Goal: Task Accomplishment & Management: Complete application form

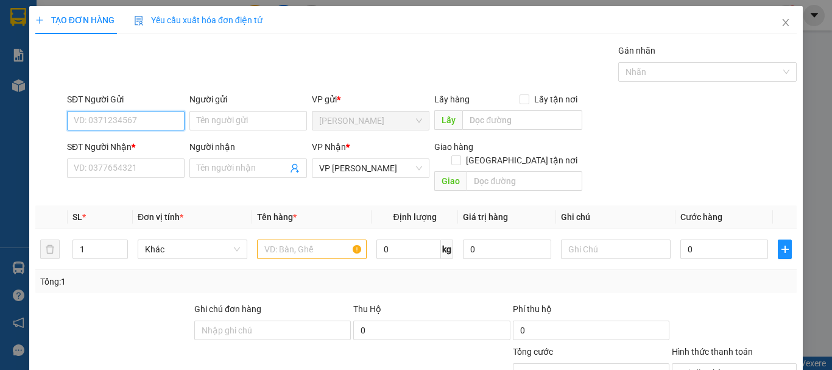
click at [126, 114] on input "SĐT Người Gửi" at bounding box center [126, 121] width 118 height 20
type input "0903999254"
click at [125, 146] on div "0903999254 - THIỆN" at bounding box center [125, 144] width 102 height 13
type input "THIỆN"
type input "30.000"
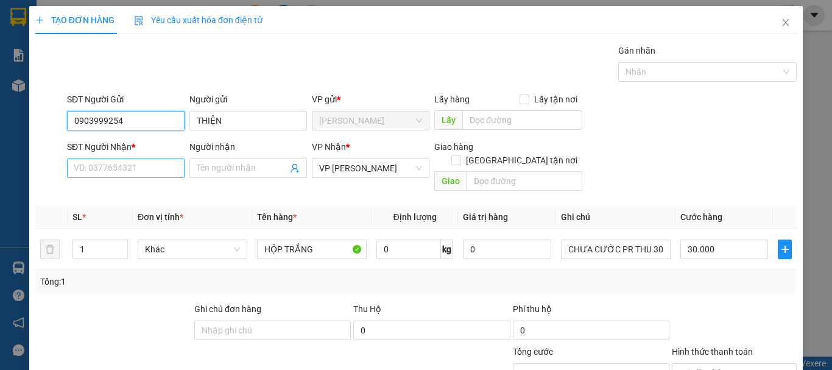
type input "0903999254"
click at [127, 161] on input "SĐT Người Nhận *" at bounding box center [126, 168] width 118 height 20
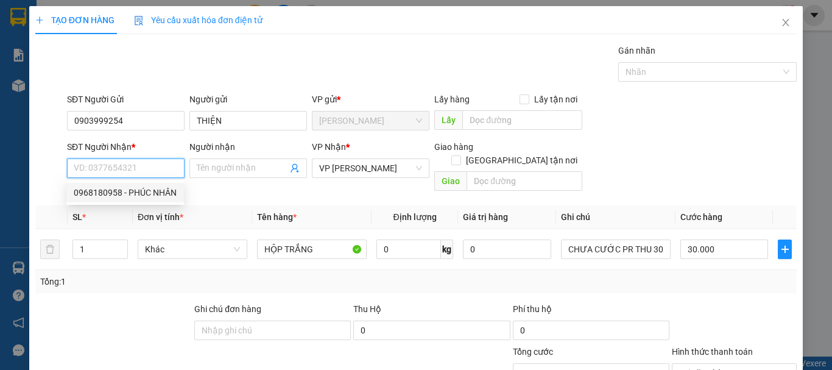
click at [141, 199] on div "0968180958 - PHÚC NHÂN" at bounding box center [125, 193] width 118 height 20
type input "0968180958"
type input "PHÚC NHÂN"
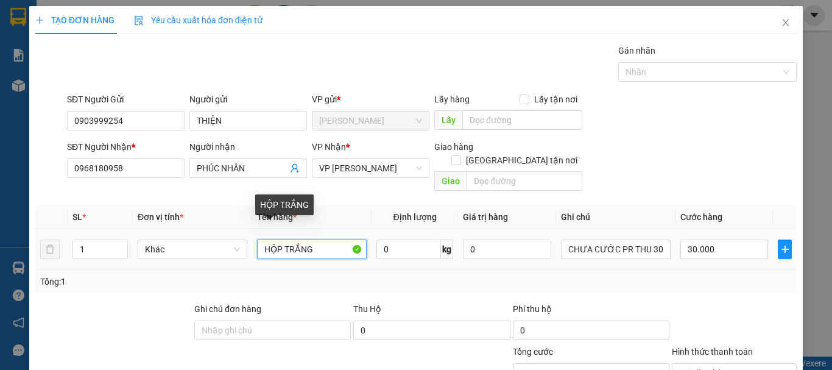
drag, startPoint x: 314, startPoint y: 235, endPoint x: 283, endPoint y: 240, distance: 31.6
click at [283, 240] on input "HỘP TRẮNG" at bounding box center [312, 249] width 110 height 20
type input "HỘP CARTON"
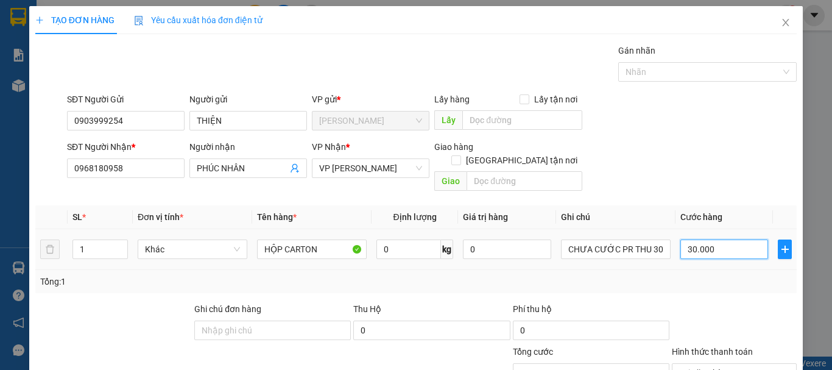
click at [732, 241] on input "30.000" at bounding box center [725, 249] width 88 height 20
type input "0"
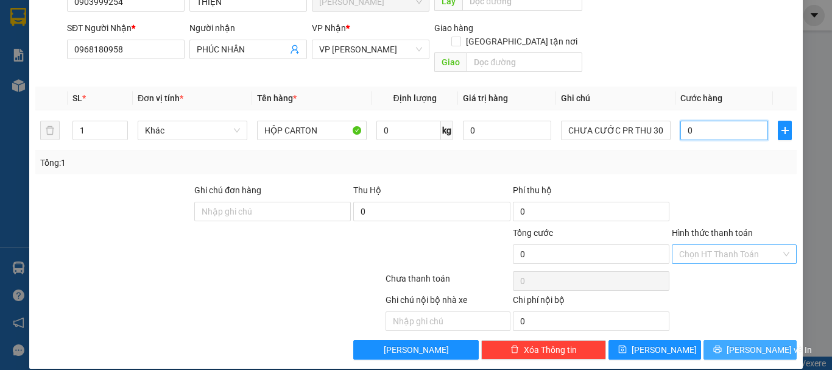
type input "0"
click at [756, 343] on span "[PERSON_NAME] và In" at bounding box center [769, 349] width 85 height 13
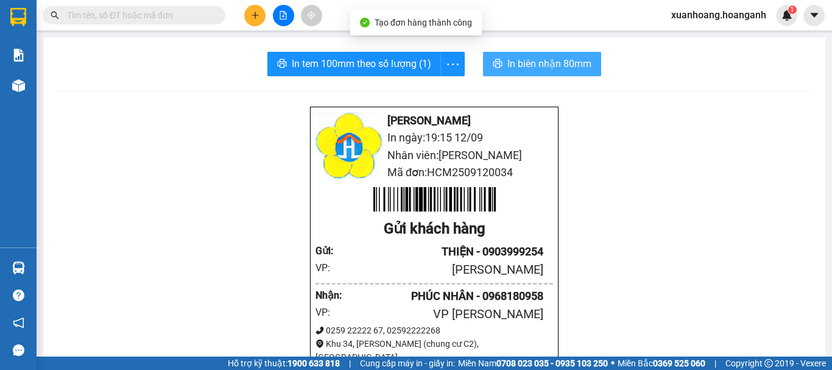
click at [552, 64] on span "In biên nhận 80mm" at bounding box center [550, 63] width 84 height 15
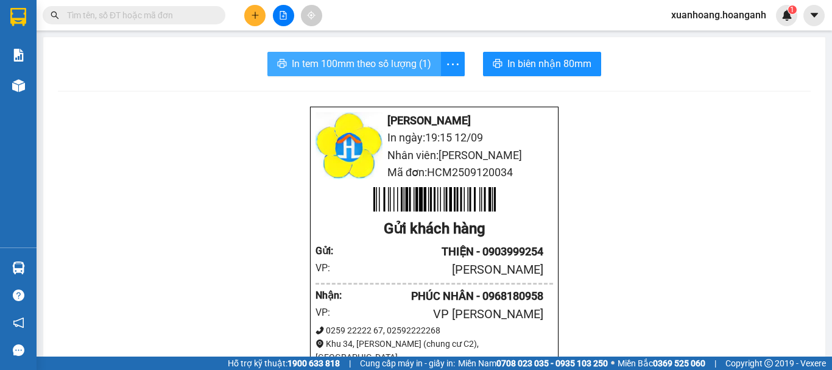
click at [397, 63] on span "In tem 100mm theo số lượng (1)" at bounding box center [362, 63] width 140 height 15
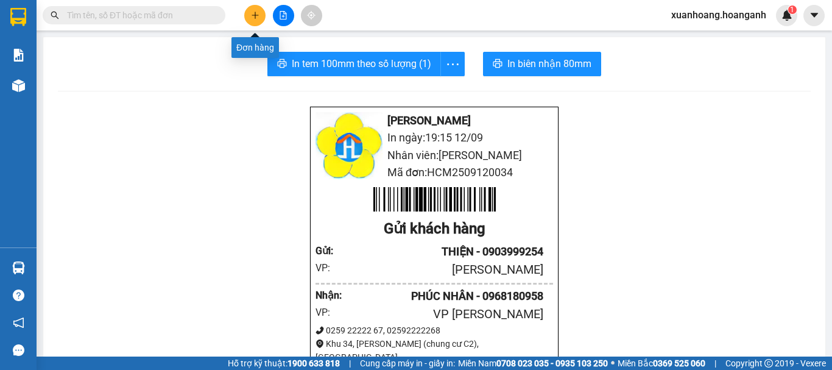
click at [251, 16] on icon "plus" at bounding box center [255, 15] width 9 height 9
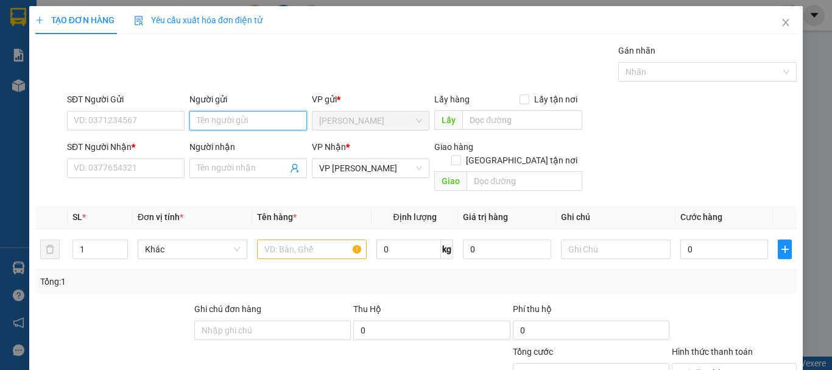
click at [217, 118] on input "Người gửi" at bounding box center [249, 121] width 118 height 20
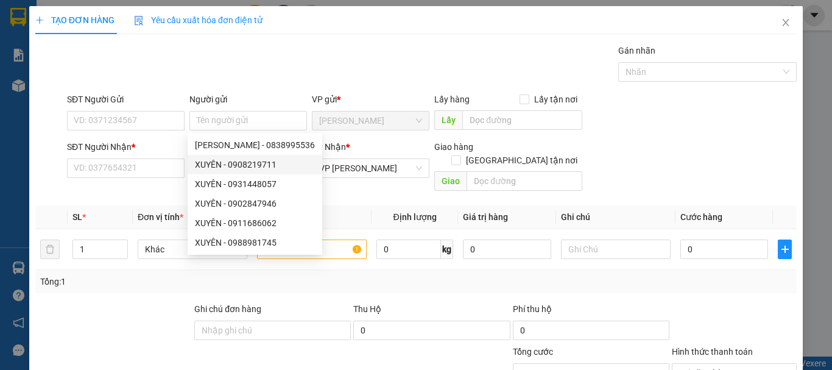
click at [152, 138] on form "SĐT Người Gửi VD: 0371234567 Người gửi Tên người gửi VP gửi * [PERSON_NAME] Lấy…" at bounding box center [416, 145] width 762 height 104
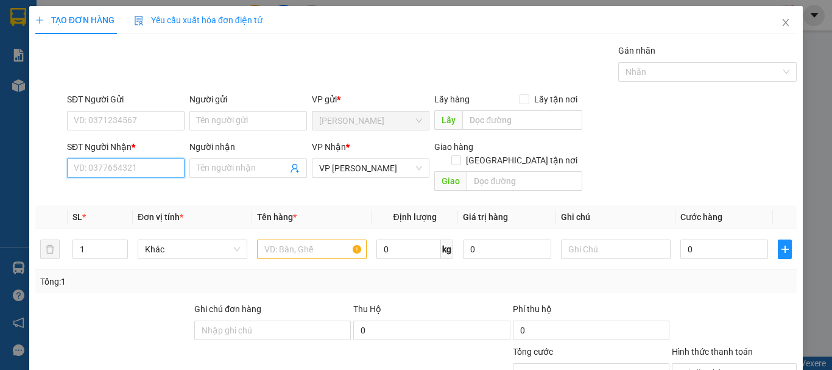
click at [142, 163] on input "SĐT Người Nhận *" at bounding box center [126, 168] width 118 height 20
click at [141, 161] on input "084616" at bounding box center [126, 168] width 118 height 20
type input "0846167191"
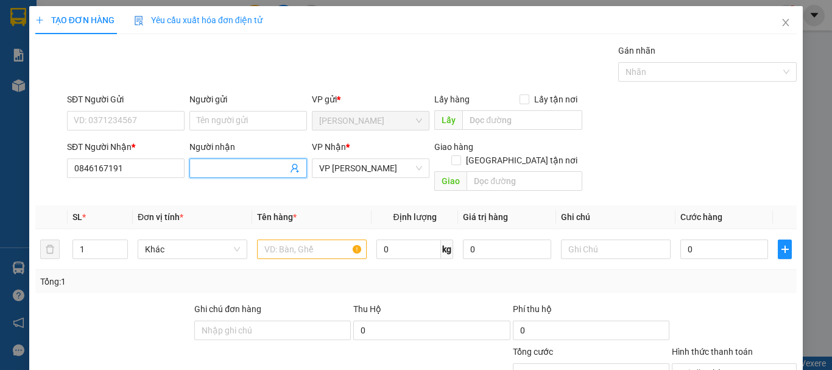
click at [210, 172] on input "Người nhận" at bounding box center [242, 167] width 91 height 13
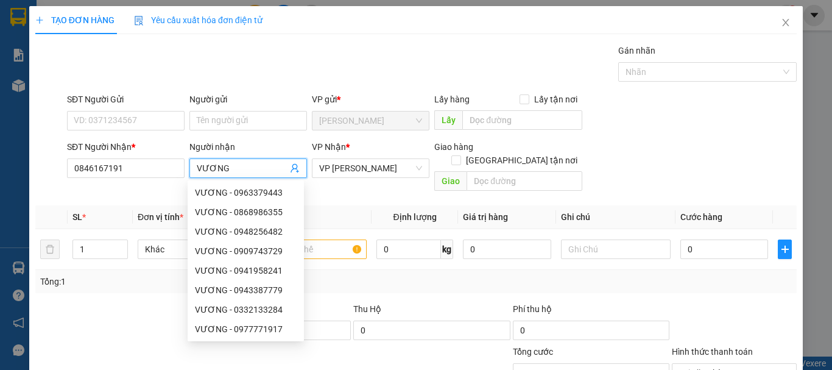
type input "VƯƠNG"
click at [238, 108] on div "Người gửi" at bounding box center [249, 102] width 118 height 18
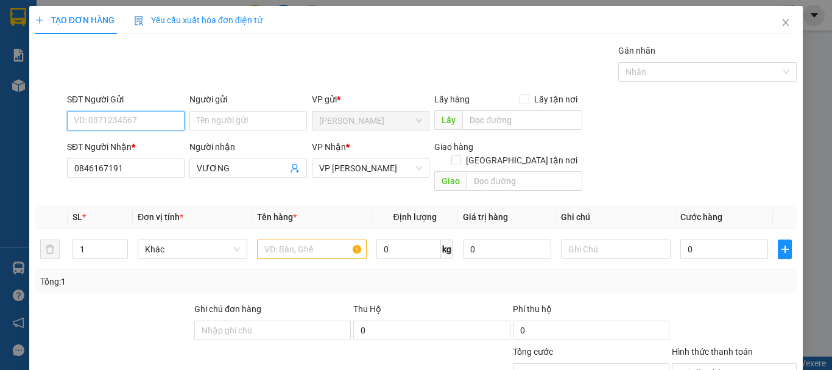
click at [90, 117] on input "SĐT Người Gửi" at bounding box center [126, 121] width 118 height 20
type input "0908607389"
click at [157, 148] on div "0908607389 - QUANG" at bounding box center [125, 144] width 102 height 13
type input "QUANG"
type input "30.000"
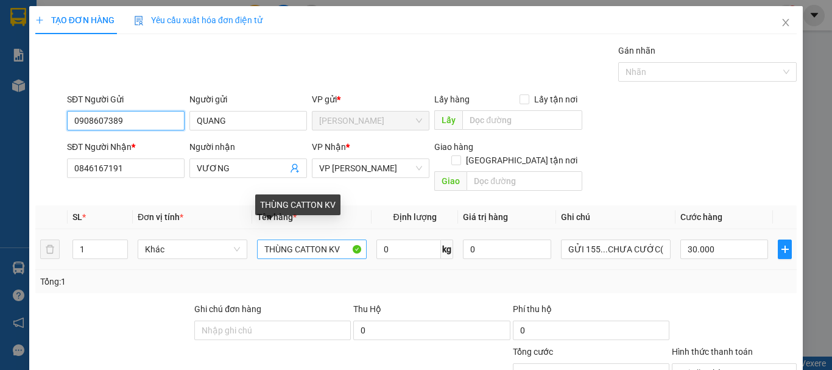
type input "0908607389"
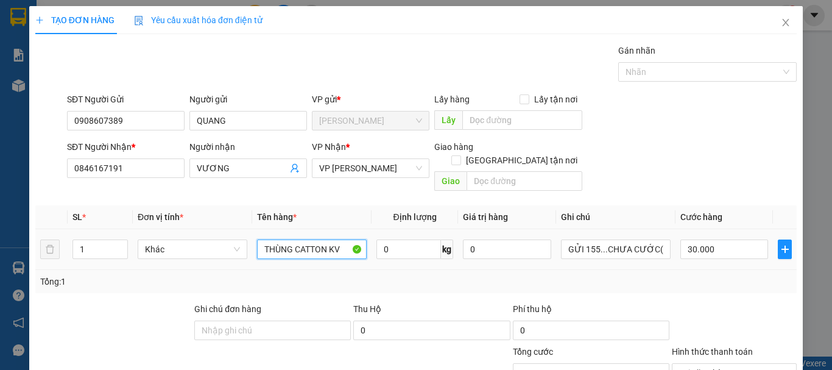
drag, startPoint x: 339, startPoint y: 239, endPoint x: 184, endPoint y: 256, distance: 155.7
click at [184, 256] on tr "1 Khác THÙNG CATTON KV 0 kg 0 GỬI 155...CHƯA CƯỚC(PR THU 30) 30.000" at bounding box center [416, 249] width 762 height 41
type input "K"
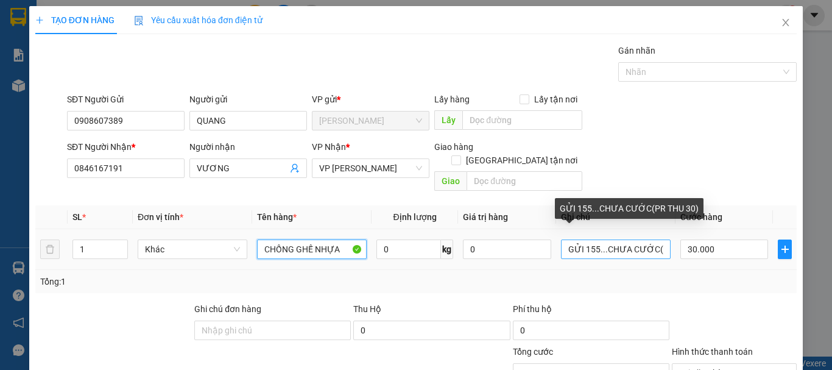
type input "CHỒNG GHẾ NHỰA"
drag, startPoint x: 598, startPoint y: 239, endPoint x: 502, endPoint y: 252, distance: 96.6
click at [502, 252] on tr "1 Khác CHỒNG GHẾ NHỰA 0 kg 0 GỬI 155...CHƯA CƯỚC(PR THU 30) 30.000" at bounding box center [416, 249] width 762 height 41
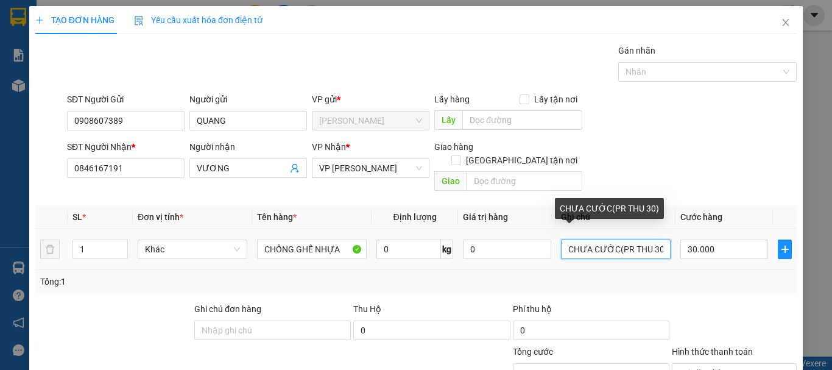
drag, startPoint x: 657, startPoint y: 238, endPoint x: 611, endPoint y: 245, distance: 46.8
click at [611, 245] on input "CHƯA CƯỚC(PR THU 30)" at bounding box center [616, 249] width 110 height 20
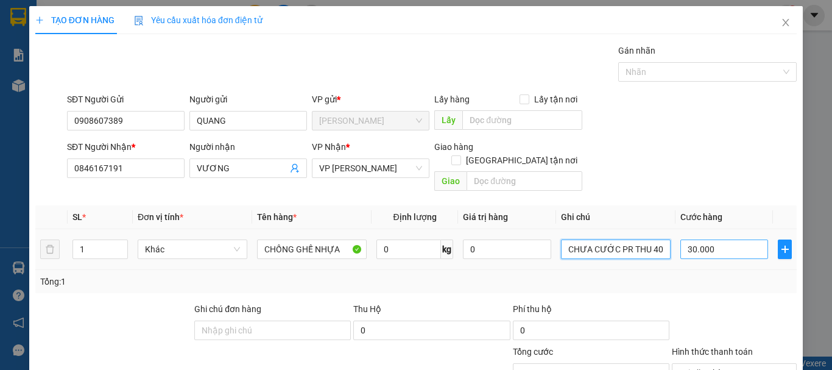
type input "CHƯA CƯỚC PR THU 40"
click at [725, 239] on input "30.000" at bounding box center [725, 249] width 88 height 20
type input "0"
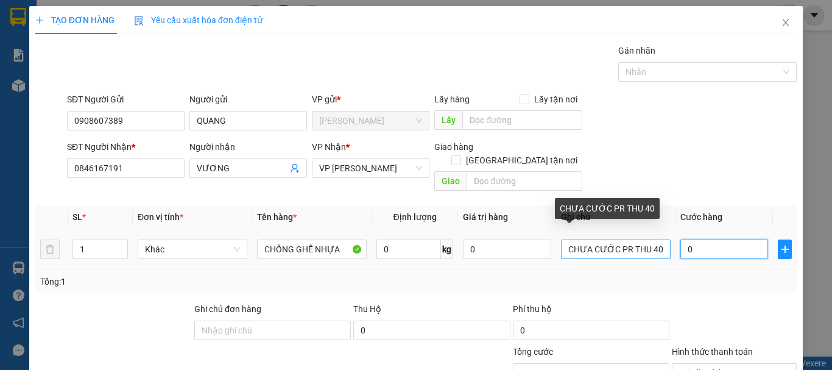
type input "0"
click at [659, 239] on input "CHƯA CƯỚC PR THU 40" at bounding box center [616, 249] width 110 height 20
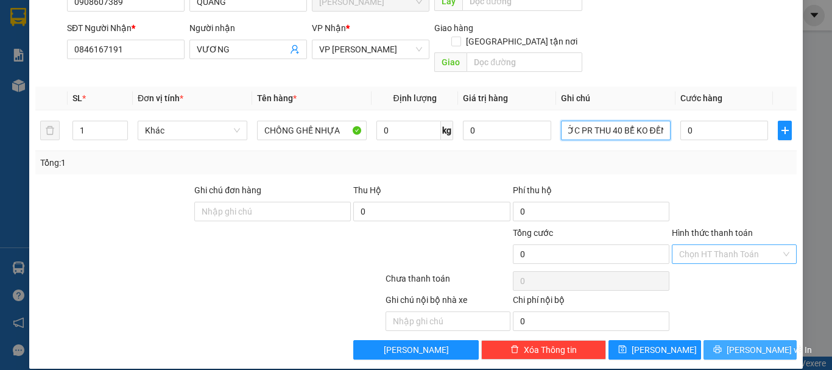
type input "CHƯA CƯỚC PR THU 40 BỂ KO ĐỀN"
click at [755, 343] on span "[PERSON_NAME] và In" at bounding box center [769, 349] width 85 height 13
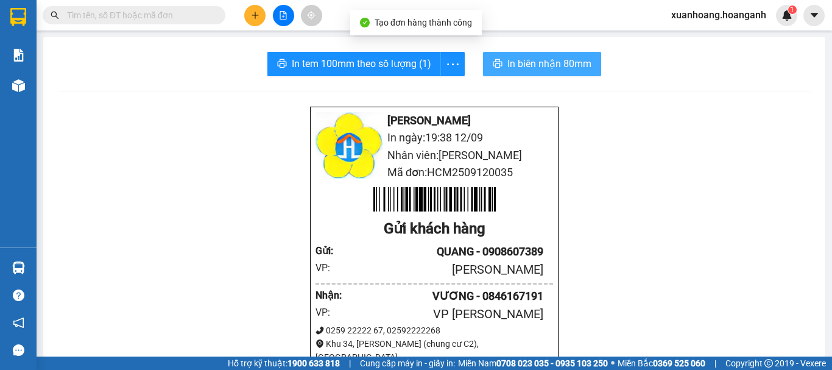
click at [529, 69] on span "In biên nhận 80mm" at bounding box center [550, 63] width 84 height 15
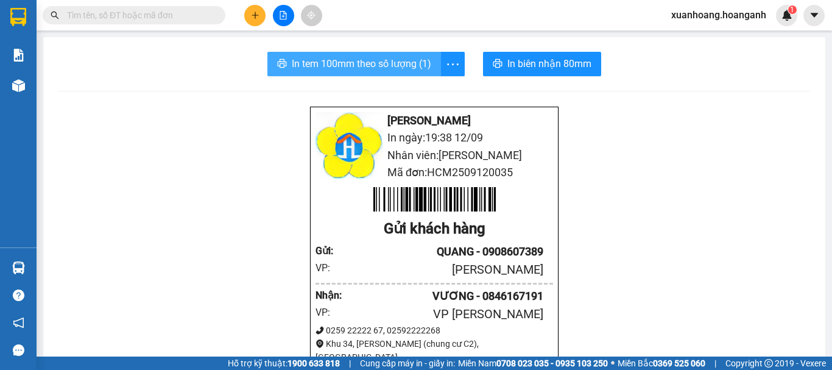
click at [365, 67] on span "In tem 100mm theo số lượng (1)" at bounding box center [362, 63] width 140 height 15
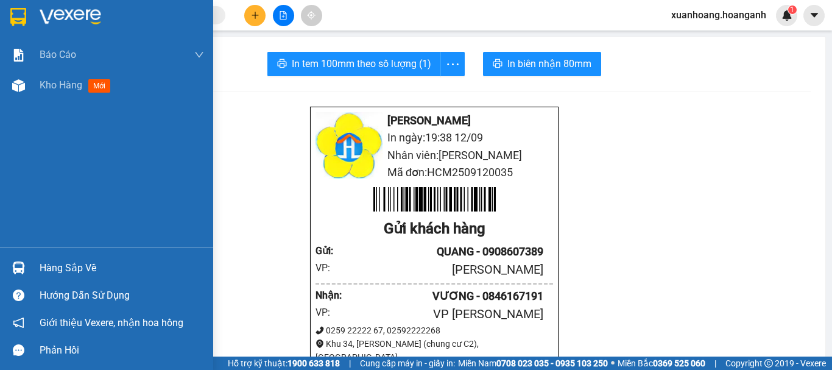
click at [12, 11] on img at bounding box center [18, 17] width 16 height 18
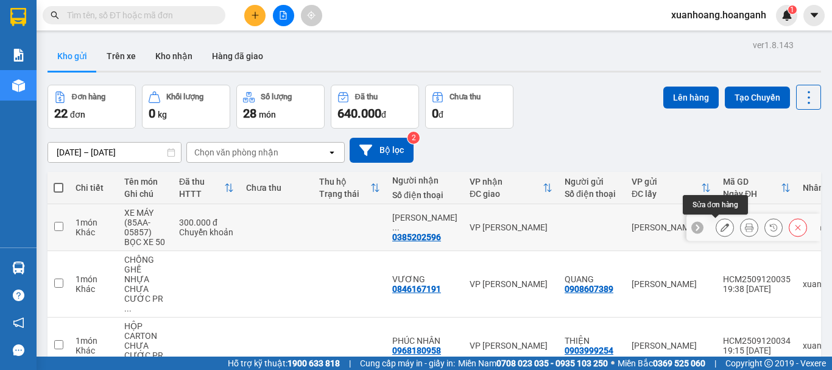
click at [720, 228] on button at bounding box center [725, 227] width 17 height 21
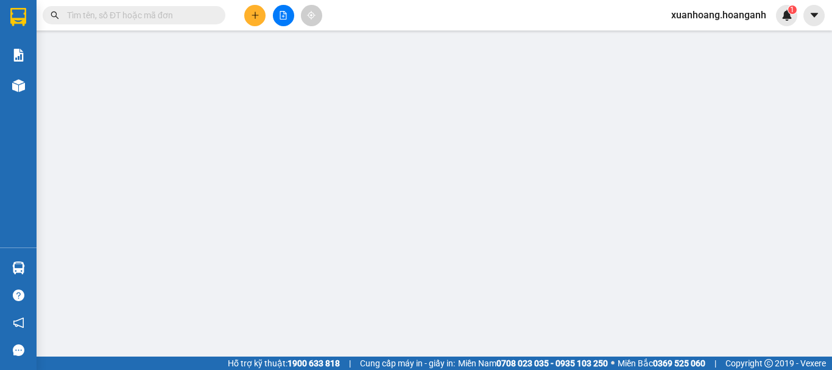
type input "0385202596"
type input "[PERSON_NAME]"
type input "300.000"
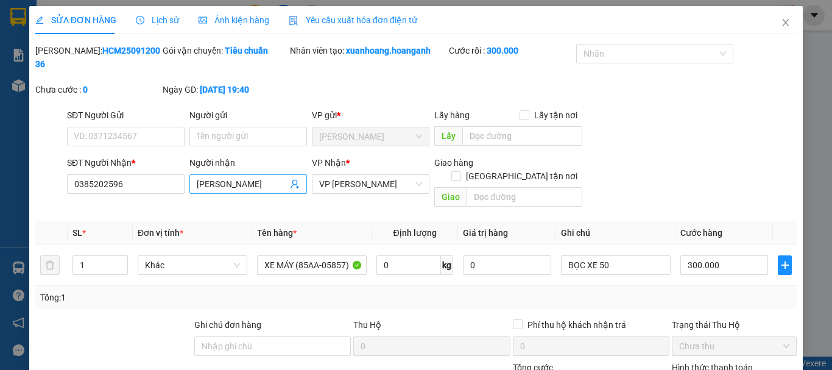
click at [284, 177] on input "[PERSON_NAME]" at bounding box center [242, 183] width 91 height 13
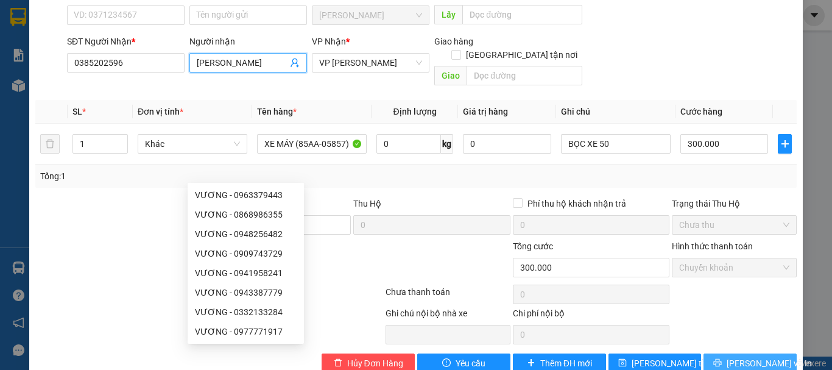
click at [712, 353] on button "[PERSON_NAME] và In" at bounding box center [750, 363] width 93 height 20
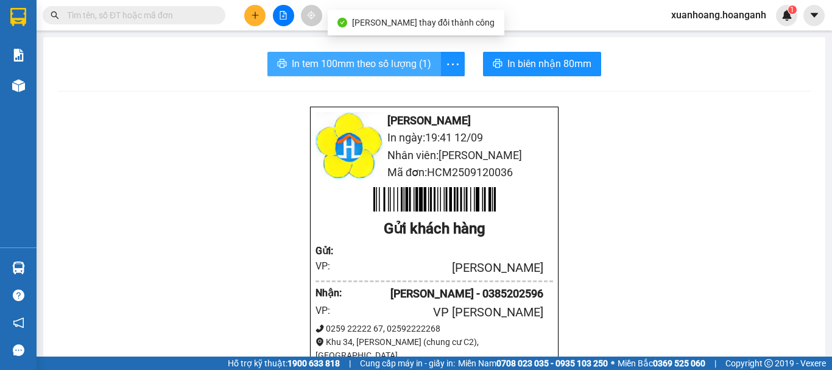
click at [392, 75] on button "In tem 100mm theo số lượng (1)" at bounding box center [355, 64] width 174 height 24
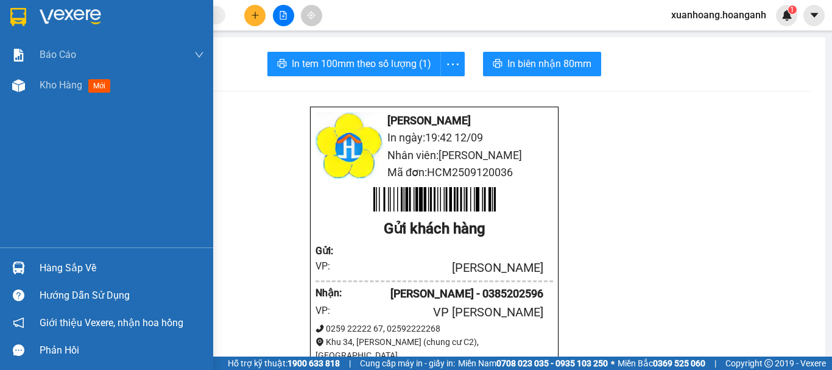
click at [14, 13] on img at bounding box center [18, 17] width 16 height 18
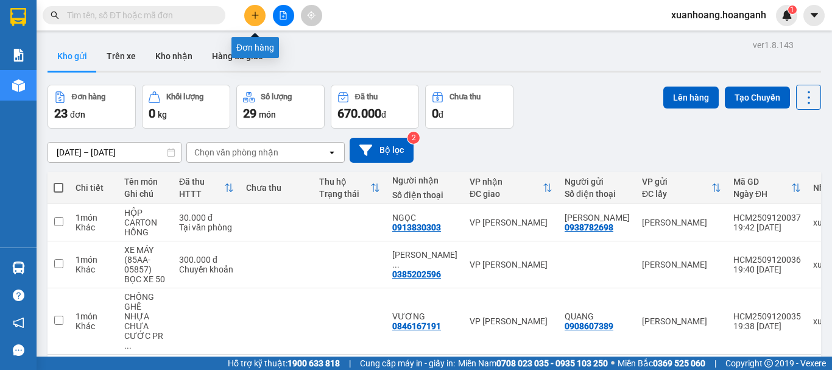
click at [254, 14] on icon "plus" at bounding box center [255, 15] width 9 height 9
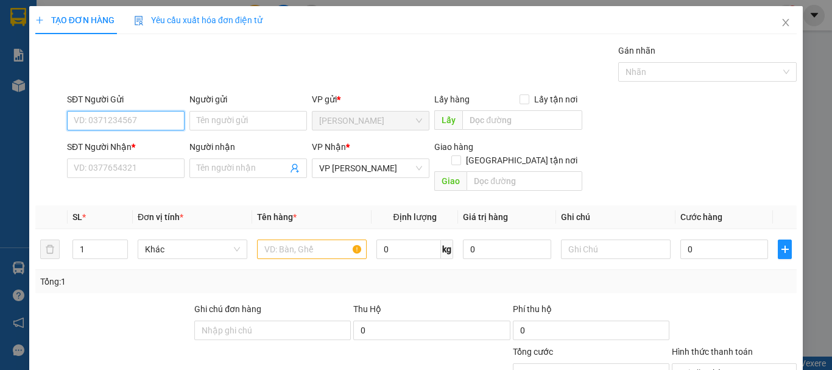
click at [144, 118] on input "SĐT Người Gửi" at bounding box center [126, 121] width 118 height 20
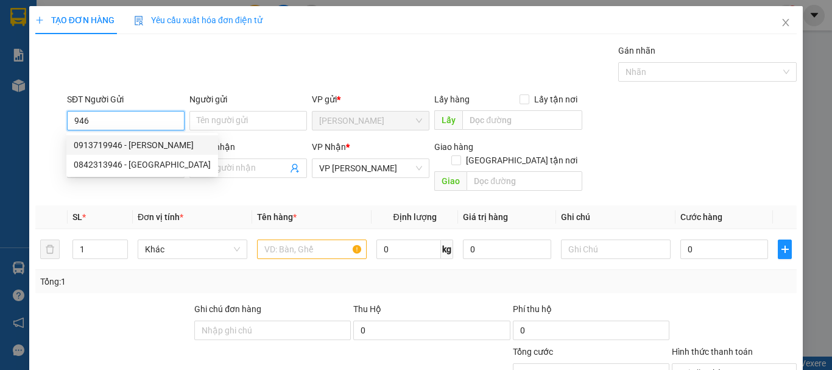
click at [149, 145] on div "0913719946 - [PERSON_NAME]" at bounding box center [142, 144] width 137 height 13
type input "0913719946"
type input "DZINH NGUYỄN"
type input "30.000"
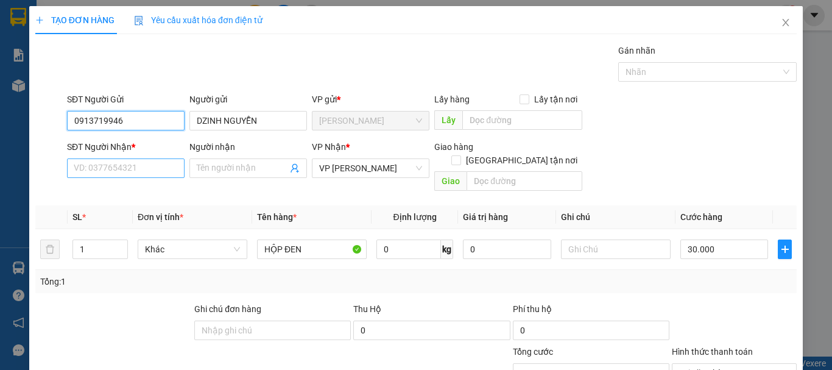
type input "0913719946"
click at [145, 166] on input "SĐT Người Nhận *" at bounding box center [126, 168] width 118 height 20
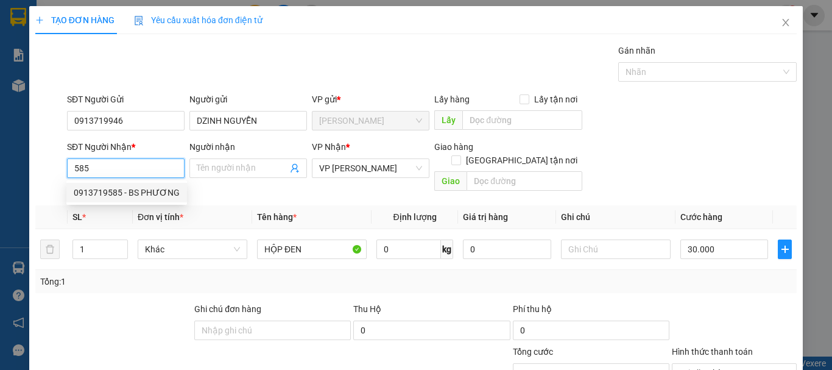
click at [146, 196] on div "0913719585 - BS PHƯƠNG" at bounding box center [127, 192] width 106 height 13
type input "0913719585"
type input "BS PHƯƠNG"
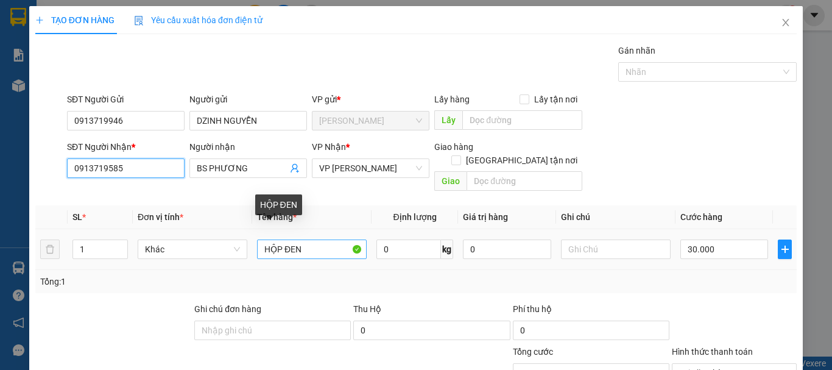
type input "0913719585"
drag, startPoint x: 320, startPoint y: 236, endPoint x: 281, endPoint y: 236, distance: 39.0
click at [281, 239] on input "HỘP ĐEN" at bounding box center [312, 249] width 110 height 20
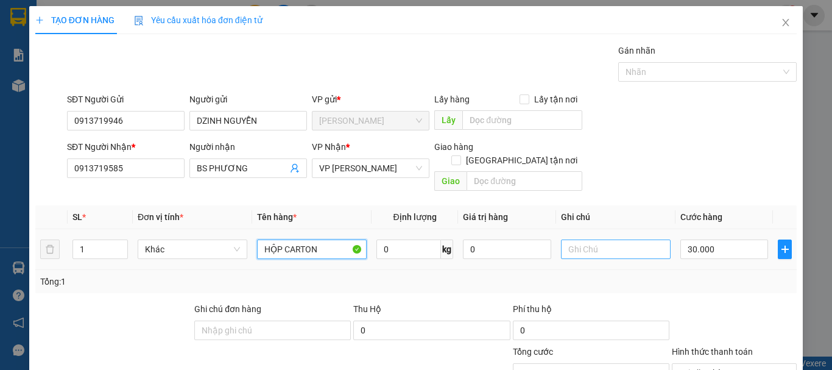
scroll to position [119, 0]
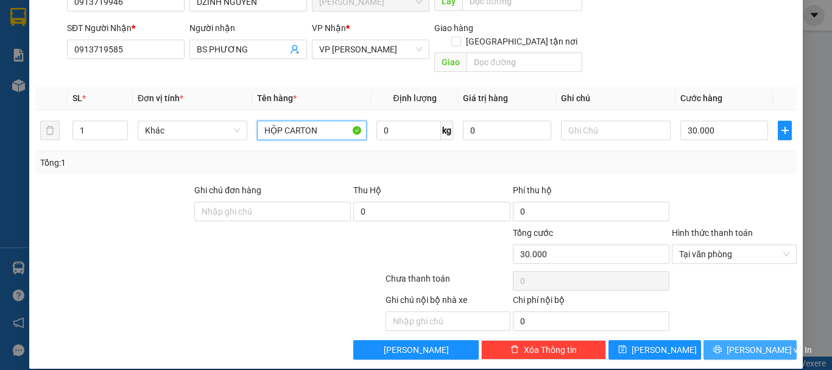
type input "HỘP CARTON"
click at [746, 343] on span "[PERSON_NAME] và In" at bounding box center [769, 349] width 85 height 13
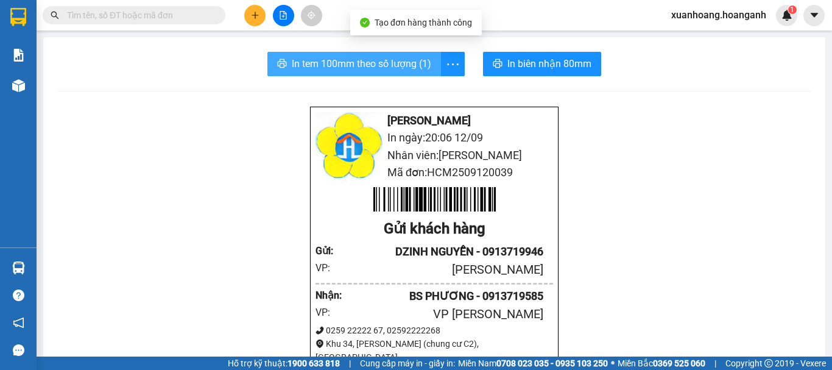
click at [413, 71] on span "In tem 100mm theo số lượng (1)" at bounding box center [362, 63] width 140 height 15
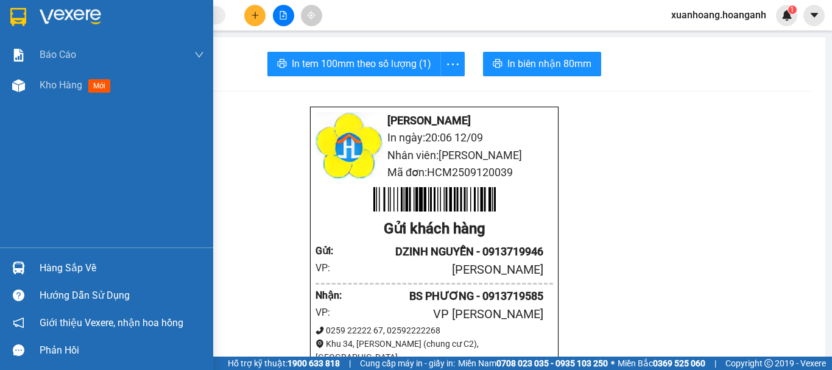
click at [20, 12] on img at bounding box center [18, 17] width 16 height 18
